Goal: Task Accomplishment & Management: Use online tool/utility

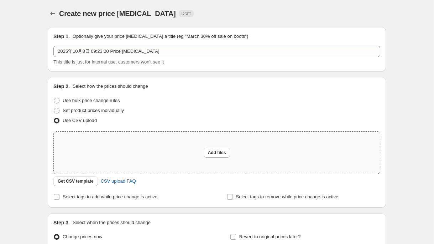
scroll to position [74, 0]
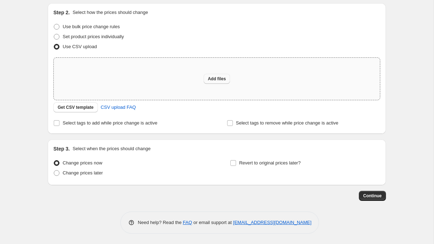
click at [210, 79] on span "Add files" at bounding box center [217, 79] width 18 height 6
type input "C:\fakepath\shopify-2025.9.29-10.6改价上传.csv"
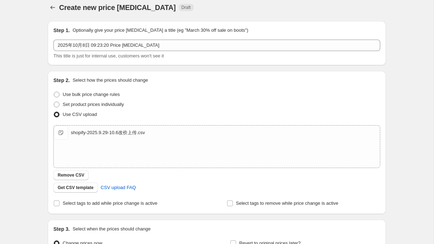
scroll to position [0, 0]
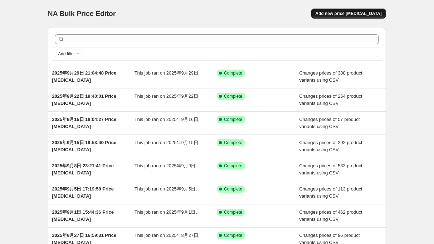
click at [350, 11] on span "Add new price [MEDICAL_DATA]" at bounding box center [348, 14] width 66 height 6
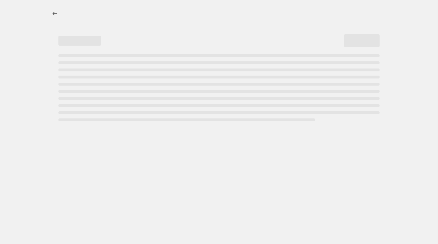
select select "percentage"
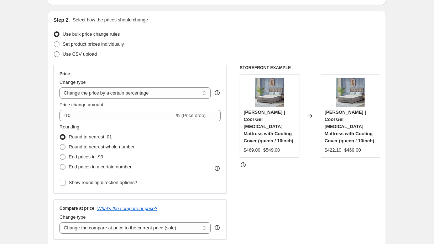
scroll to position [66, 0]
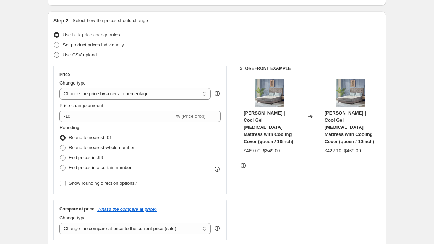
click at [90, 50] on label "Use CSV upload" at bounding box center [74, 55] width 43 height 10
click at [54, 52] on input "Use CSV upload" at bounding box center [54, 52] width 0 height 0
radio input "true"
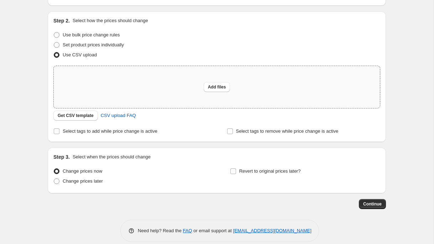
scroll to position [74, 0]
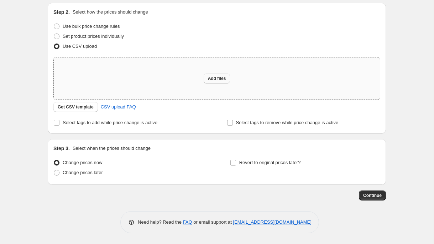
click at [214, 77] on span "Add files" at bounding box center [217, 78] width 18 height 6
type input "C:\fakepath\shopify-2025.10.7-10.8改价上传.csv"
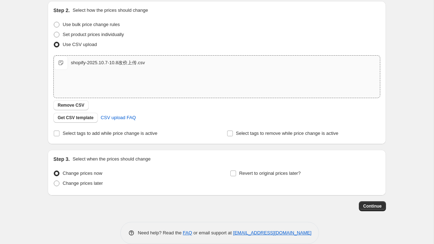
scroll to position [74, 0]
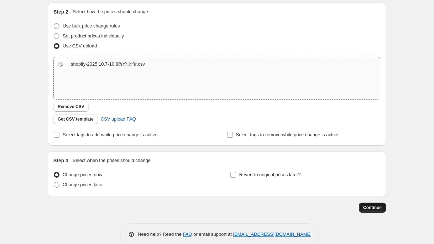
click at [366, 208] on span "Continue" at bounding box center [372, 207] width 19 height 6
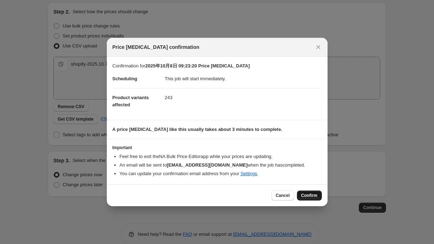
click at [312, 197] on span "Confirm" at bounding box center [309, 195] width 16 height 6
